Goal: Task Accomplishment & Management: Manage account settings

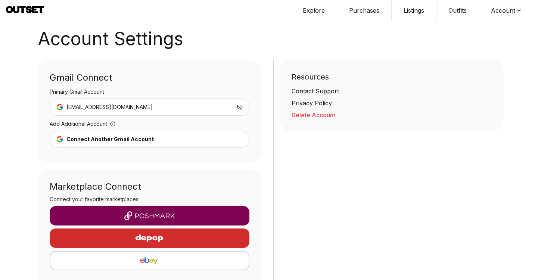
click at [313, 115] on button "Delete Account" at bounding box center [392, 115] width 200 height 9
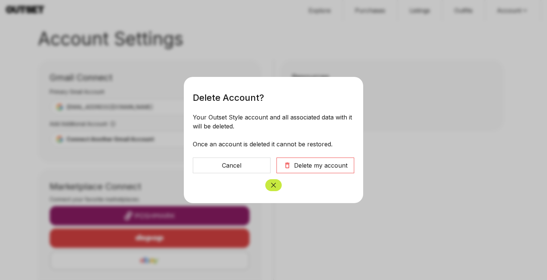
click at [308, 165] on div "Delete my account" at bounding box center [320, 165] width 53 height 9
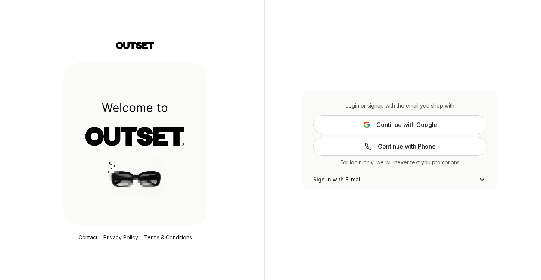
click at [383, 119] on button "Continue with Google" at bounding box center [399, 124] width 173 height 19
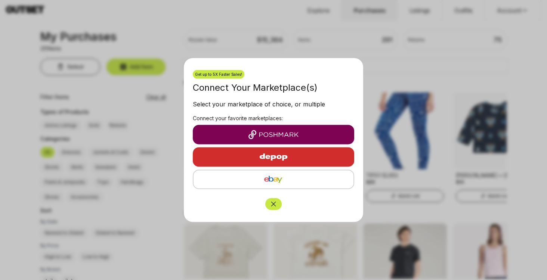
click at [279, 201] on button "Close" at bounding box center [273, 204] width 16 height 12
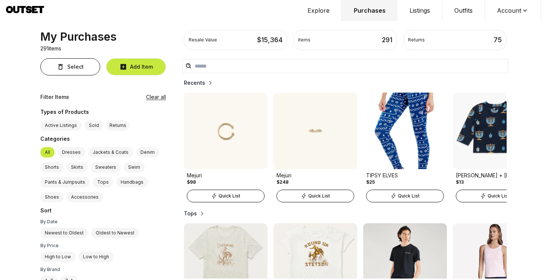
click at [514, 5] on button "Account" at bounding box center [513, 10] width 56 height 21
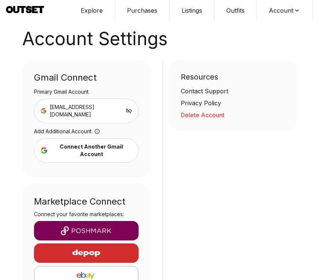
click at [208, 120] on div "Resources Contact Support Privacy Policy Delete Account" at bounding box center [233, 96] width 129 height 72
click at [208, 117] on button "Delete Account" at bounding box center [233, 115] width 105 height 9
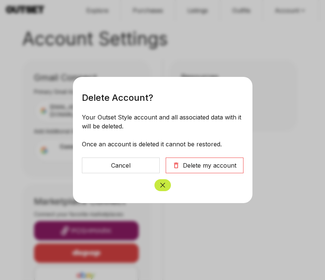
click at [204, 166] on div "Delete my account" at bounding box center [209, 165] width 53 height 9
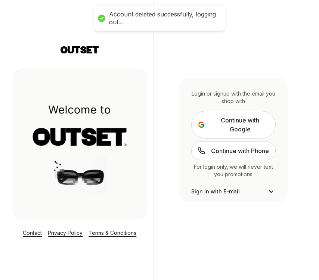
click at [247, 116] on span "Continue with Google" at bounding box center [240, 125] width 58 height 18
